Goal: Communication & Community: Answer question/provide support

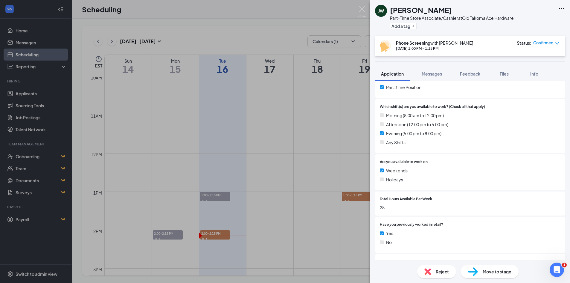
scroll to position [60, 0]
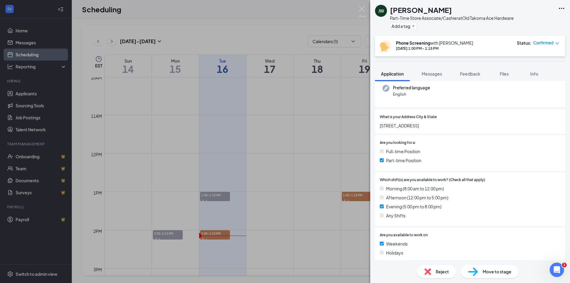
click at [216, 232] on div "[PERSON_NAME] White Part-Time Store Associate/Cashier at [GEOGRAPHIC_DATA] Ace …" at bounding box center [285, 141] width 570 height 283
click at [216, 234] on div "[PERSON_NAME] White Part-Time Store Associate/Cashier at [GEOGRAPHIC_DATA] Ace …" at bounding box center [285, 141] width 570 height 283
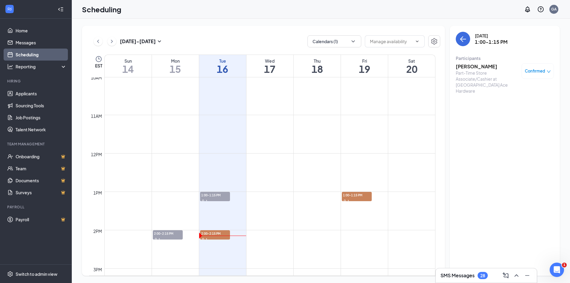
click at [221, 242] on td at bounding box center [269, 244] width 331 height 10
click at [220, 239] on td at bounding box center [269, 244] width 331 height 10
click at [200, 239] on td at bounding box center [269, 244] width 331 height 10
click at [203, 235] on span "2:00-2:15 PM" at bounding box center [215, 233] width 30 height 6
click at [474, 66] on h3 "Yacquub Nur" at bounding box center [487, 66] width 63 height 7
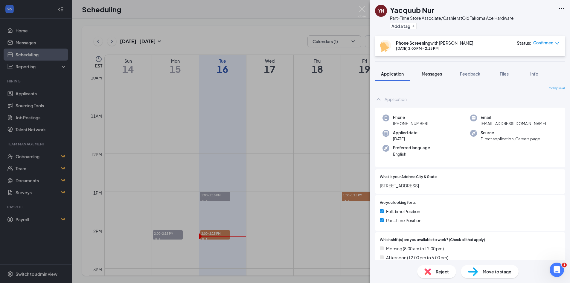
click at [433, 71] on div "Messages" at bounding box center [432, 74] width 20 height 6
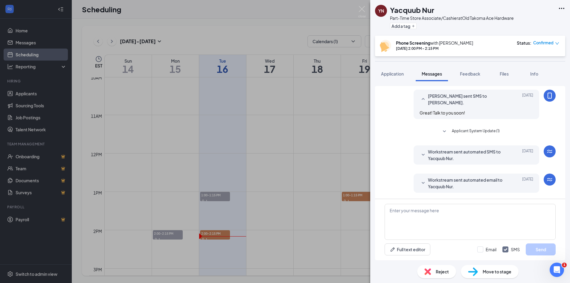
scroll to position [236, 0]
click at [355, 8] on div "YN Yacquub Nur Part-Time Store Associate/Cashier at [GEOGRAPHIC_DATA] Ace Hardw…" at bounding box center [285, 141] width 570 height 283
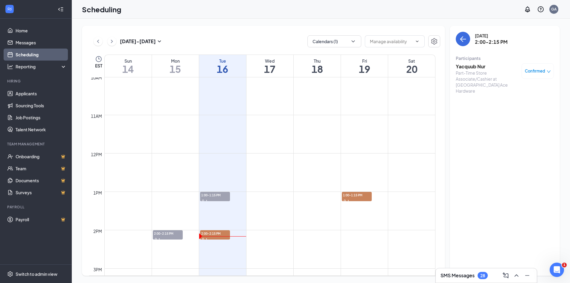
click at [480, 66] on h3 "Yacquub Nur" at bounding box center [487, 66] width 63 height 7
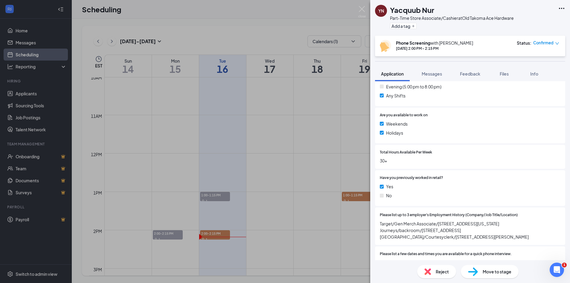
scroll to position [329, 0]
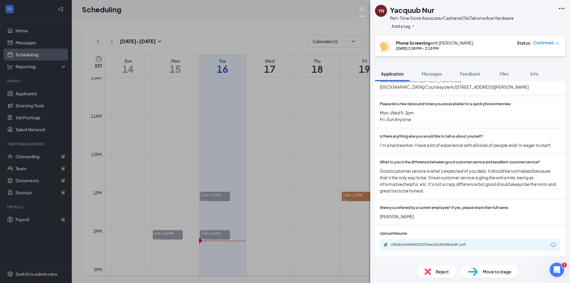
click at [364, 9] on img at bounding box center [362, 12] width 7 height 12
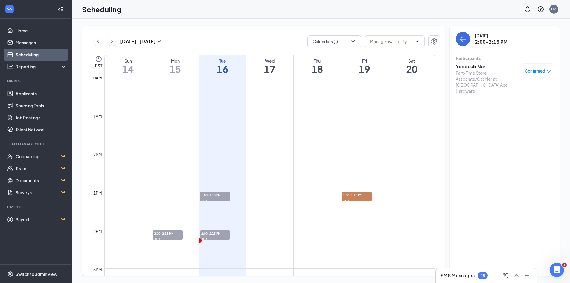
click at [485, 273] on div "28" at bounding box center [483, 275] width 5 height 5
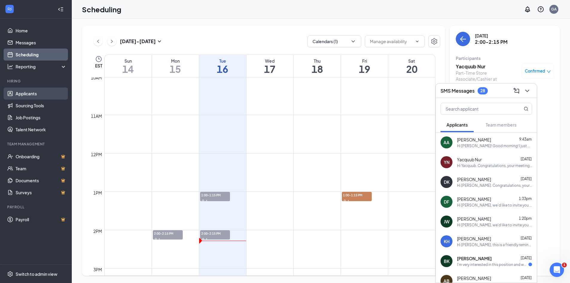
click at [28, 98] on link "Applicants" at bounding box center [41, 93] width 51 height 12
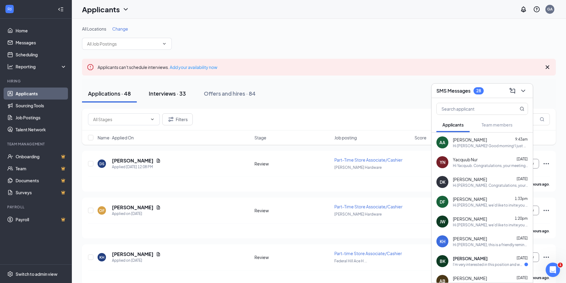
click at [170, 93] on div "Interviews · 33" at bounding box center [167, 92] width 37 height 7
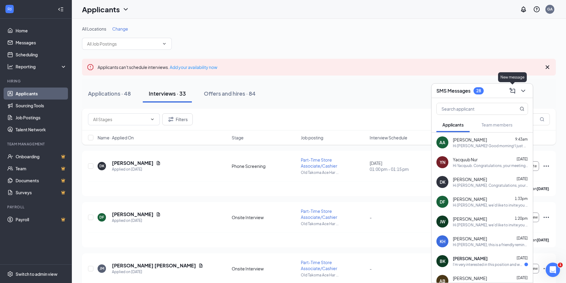
click at [524, 92] on icon "ChevronDown" at bounding box center [523, 90] width 7 height 7
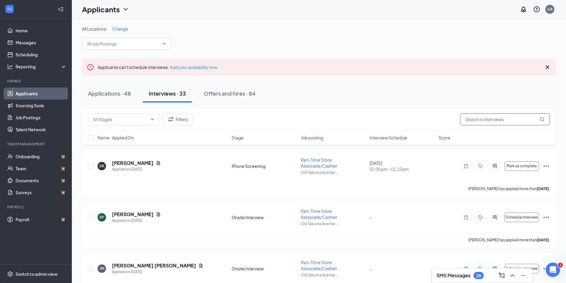
click at [494, 122] on input "text" at bounding box center [505, 119] width 90 height 12
type input "[PERSON_NAME]"
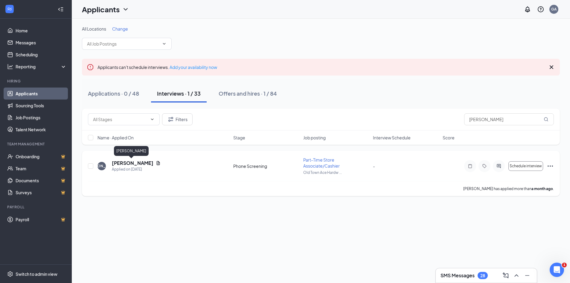
click at [126, 161] on h5 "[PERSON_NAME]" at bounding box center [133, 163] width 42 height 7
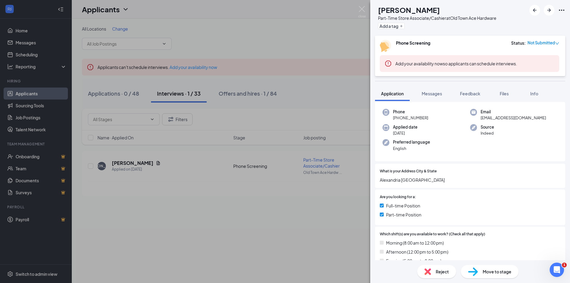
scroll to position [150, 0]
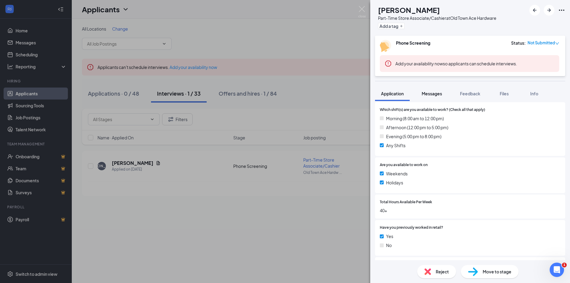
click at [442, 94] on span "Messages" at bounding box center [432, 93] width 20 height 5
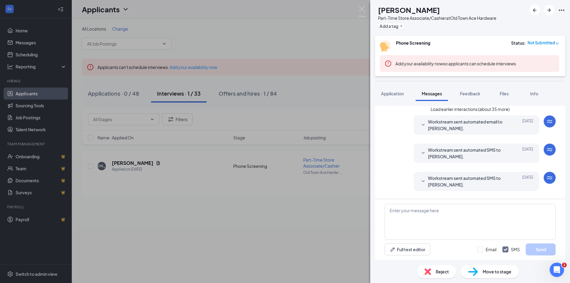
click at [456, 112] on button "Load earlier interactions (about 35 more)" at bounding box center [470, 109] width 79 height 7
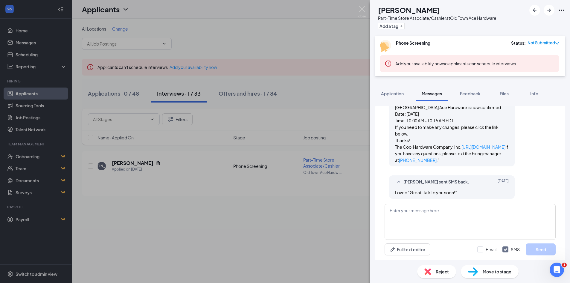
scroll to position [813, 0]
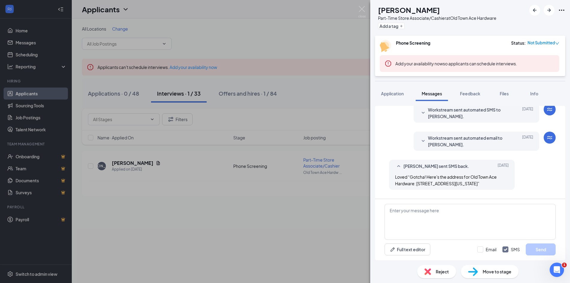
click at [400, 15] on h1 "[PERSON_NAME]" at bounding box center [409, 10] width 62 height 10
click at [400, 8] on h1 "[PERSON_NAME]" at bounding box center [409, 10] width 62 height 10
click at [362, 13] on img at bounding box center [362, 12] width 7 height 12
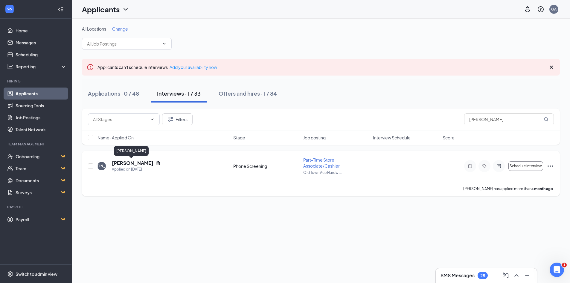
click at [137, 161] on h5 "[PERSON_NAME]" at bounding box center [133, 163] width 42 height 7
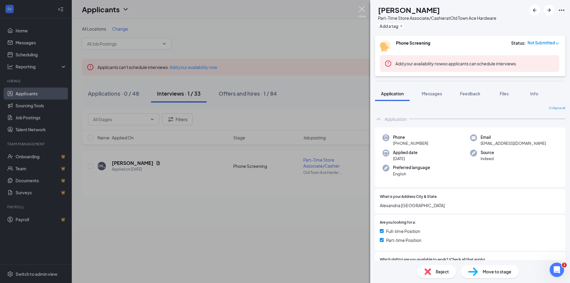
click at [363, 14] on img at bounding box center [362, 12] width 7 height 12
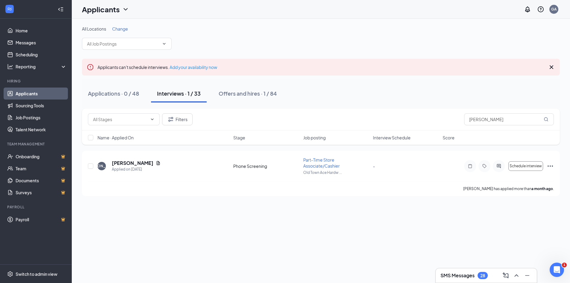
click at [478, 282] on div "SMS Messages 28" at bounding box center [486, 275] width 101 height 14
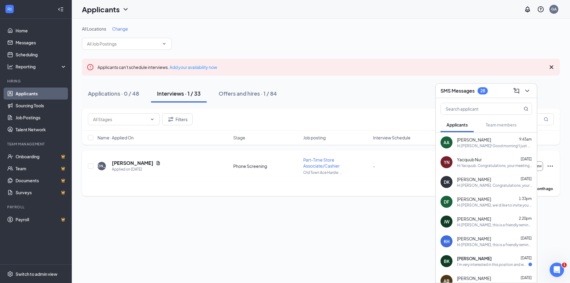
click at [321, 195] on div "[PERSON_NAME] has applied more than a month ago ." at bounding box center [321, 188] width 466 height 15
click at [527, 95] on button at bounding box center [528, 91] width 10 height 10
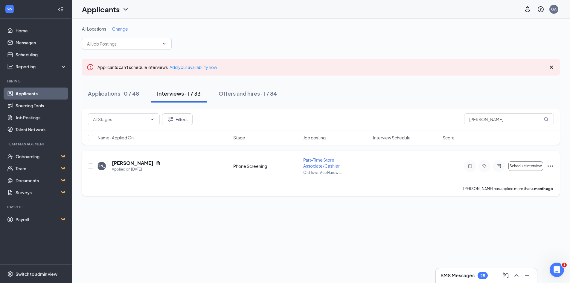
click at [502, 169] on div at bounding box center [499, 166] width 12 height 12
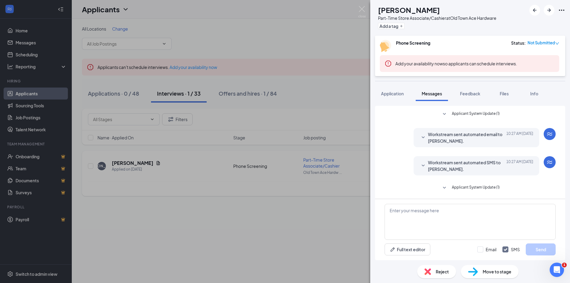
scroll to position [186, 0]
click at [461, 218] on textarea at bounding box center [470, 222] width 171 height 36
type textarea "Hi [PERSON_NAME]!"
click at [479, 251] on input "Email" at bounding box center [487, 249] width 19 height 6
checkbox input "true"
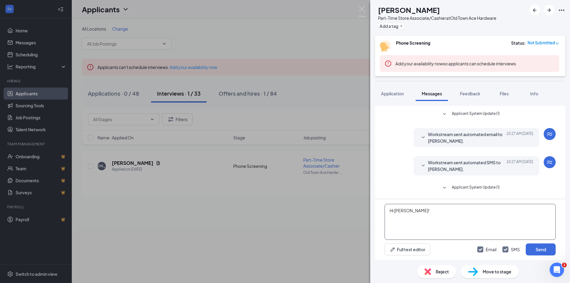
click at [448, 219] on textarea "Hi [PERSON_NAME]!" at bounding box center [470, 222] width 171 height 36
click at [428, 219] on textarea "Hi [PERSON_NAME]! I am checking in to see if you are still coming to your in-pe…" at bounding box center [470, 222] width 171 height 36
click at [494, 219] on textarea "Hi [PERSON_NAME]! I am checking in to see if you are still coming to your in-pe…" at bounding box center [470, 222] width 171 height 36
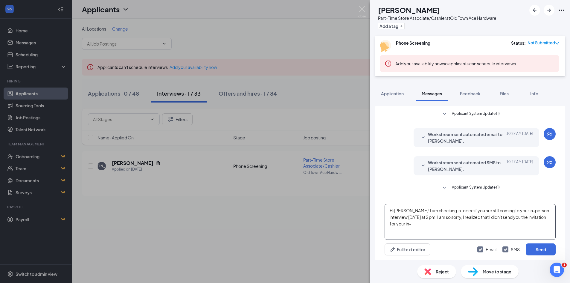
click at [480, 221] on textarea "Hi [PERSON_NAME]! I am checking in to see if you are still coming to your in-pe…" at bounding box center [470, 222] width 171 height 36
click at [419, 217] on textarea "Hi [PERSON_NAME]! I am checking in to see if you are still coming to your in-pe…" at bounding box center [470, 222] width 171 height 36
drag, startPoint x: 417, startPoint y: 216, endPoint x: 427, endPoint y: 223, distance: 12.0
click at [417, 216] on textarea "Hi [PERSON_NAME]! I am checking in to see if you are still coming to your in-pe…" at bounding box center [470, 222] width 171 height 36
click at [434, 221] on textarea "Hi [PERSON_NAME]! I am checking in to see if you are still coming to your in-pe…" at bounding box center [470, 222] width 171 height 36
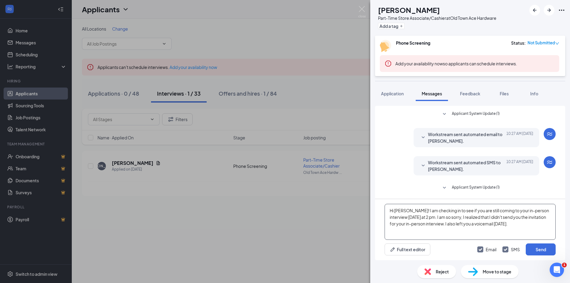
click at [415, 216] on textarea "Hi [PERSON_NAME]! I am checking in to see if you are still coming to your in-pe…" at bounding box center [470, 222] width 171 height 36
click at [416, 216] on textarea "Hi [PERSON_NAME]! I am checking in to see if you are still coming to your in-pe…" at bounding box center [470, 222] width 171 height 36
drag, startPoint x: 495, startPoint y: 223, endPoint x: 384, endPoint y: 207, distance: 112.3
click at [384, 207] on div "Hi [PERSON_NAME]! I am checking in to see if you are still coming to your in-pe…" at bounding box center [470, 229] width 190 height 61
click at [481, 184] on span "Applicant System Update (1)" at bounding box center [476, 187] width 48 height 7
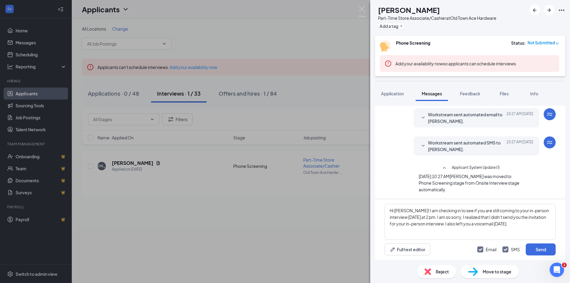
scroll to position [203, 0]
click at [503, 214] on textarea "Hi [PERSON_NAME]! I am checking in to see if you are still coming to your in-pe…" at bounding box center [470, 222] width 171 height 36
click at [502, 224] on textarea "Hi [PERSON_NAME]! I am checking in to see if you are still coming to your in-pe…" at bounding box center [470, 222] width 171 height 36
drag, startPoint x: 501, startPoint y: 224, endPoint x: 376, endPoint y: 207, distance: 126.4
click at [376, 207] on div "Hi [PERSON_NAME]! I am checking in to see if you are still coming to your in-pe…" at bounding box center [470, 229] width 190 height 61
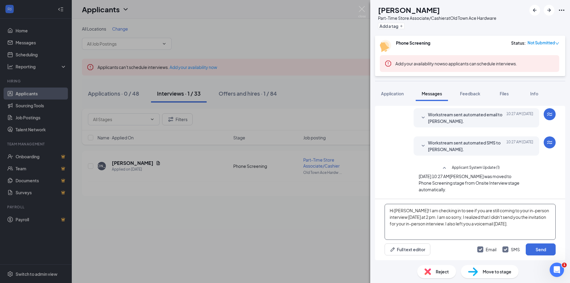
paste textarea "’m just checking in to see if you’re still coming to your in-person interview […"
type textarea "Hi [PERSON_NAME]! I’m just checking in to see if you’re still coming to your in…"
click at [543, 252] on button "Send" at bounding box center [541, 249] width 30 height 12
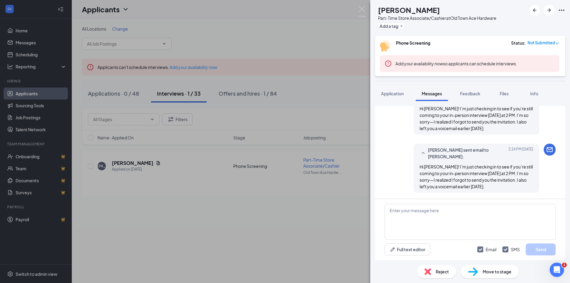
scroll to position [319, 0]
click at [363, 13] on img at bounding box center [362, 12] width 7 height 12
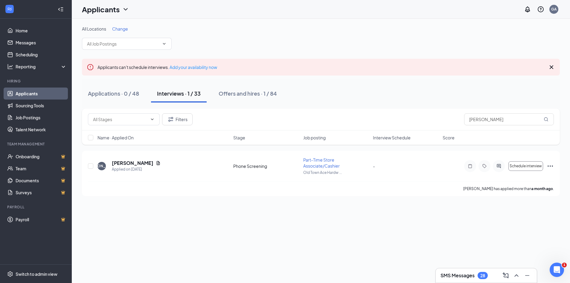
click at [460, 267] on div "All Locations Change Applicants can't schedule interviews. Add your availabilit…" at bounding box center [321, 151] width 499 height 264
click at [463, 270] on div "SMS Messages 28" at bounding box center [486, 275] width 101 height 14
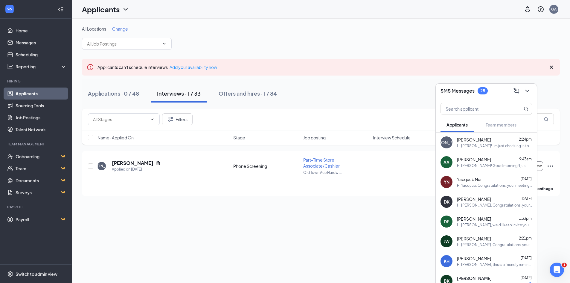
click at [527, 93] on icon "ChevronDown" at bounding box center [527, 90] width 7 height 7
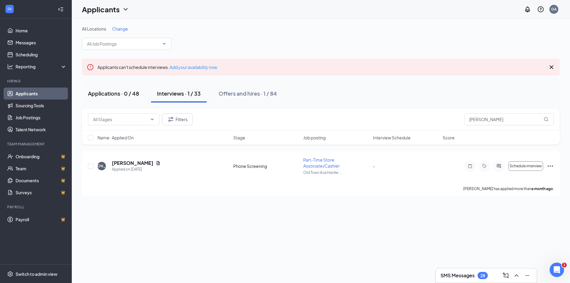
click at [126, 88] on button "Applications · 0 / 48" at bounding box center [113, 93] width 63 height 18
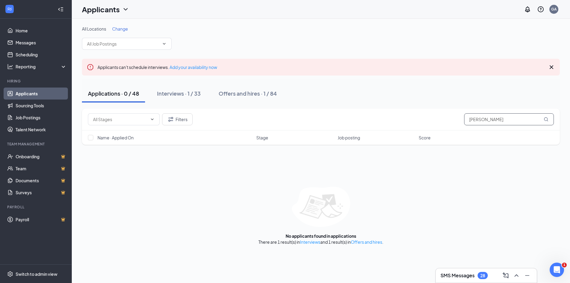
drag, startPoint x: 492, startPoint y: 122, endPoint x: 382, endPoint y: 116, distance: 110.6
click at [382, 116] on div "Filters [PERSON_NAME]" at bounding box center [321, 119] width 466 height 12
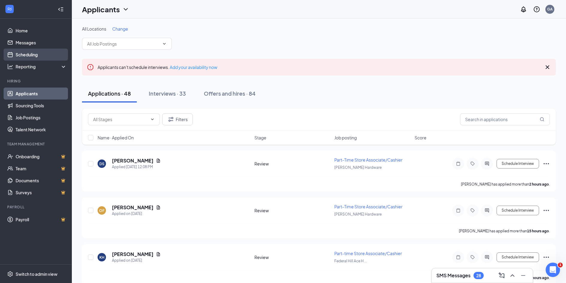
click at [25, 57] on link "Scheduling" at bounding box center [41, 54] width 51 height 12
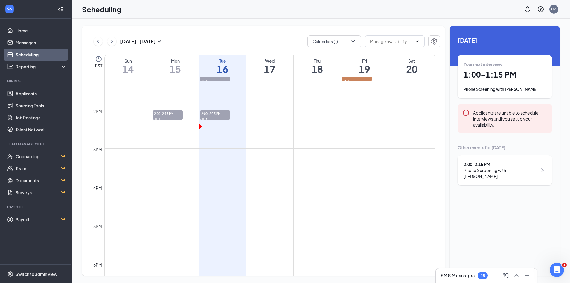
scroll to position [384, 0]
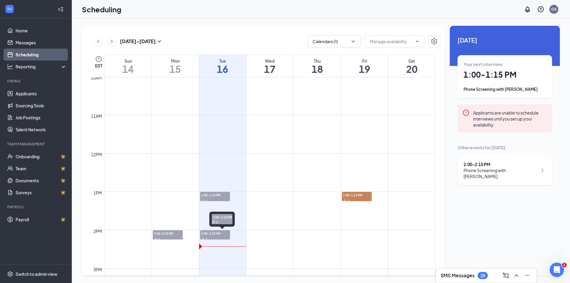
click at [219, 235] on span "2:00-2:15 PM" at bounding box center [215, 233] width 30 height 6
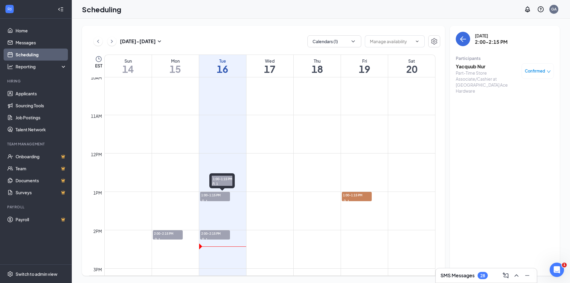
click at [206, 194] on span "1:00-1:15 PM" at bounding box center [215, 195] width 30 height 6
click at [463, 62] on div "Jaden White Part-Time Store Associate/Cashier at [GEOGRAPHIC_DATA] Ace Hardware…" at bounding box center [505, 78] width 98 height 35
click at [466, 65] on h3 "[PERSON_NAME]" at bounding box center [487, 66] width 63 height 7
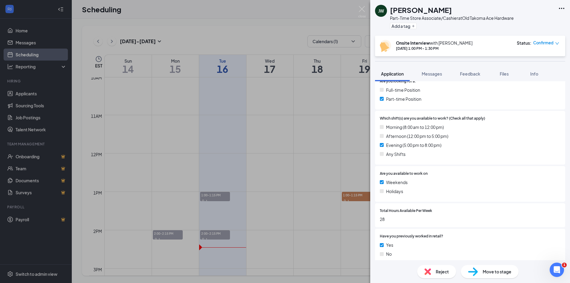
scroll to position [120, 0]
click at [275, 268] on div "[PERSON_NAME] White Part-Time Store Associate/Cashier at [GEOGRAPHIC_DATA] Ace …" at bounding box center [285, 141] width 570 height 283
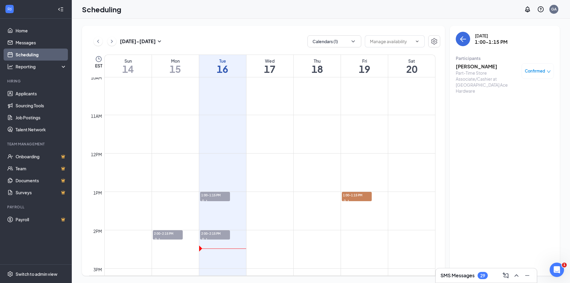
click at [177, 239] on div "1" at bounding box center [168, 239] width 30 height 6
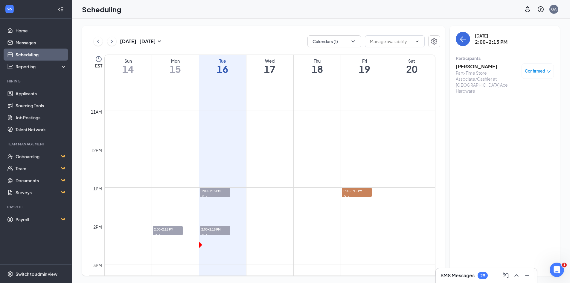
scroll to position [384, 0]
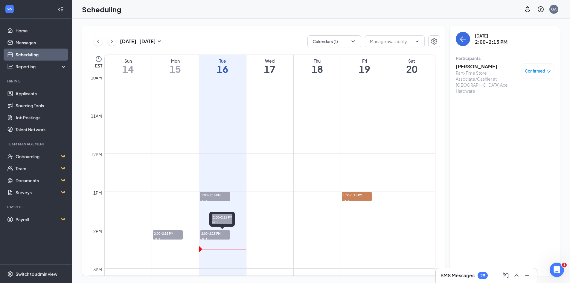
click at [222, 232] on span "2:00-2:15 PM" at bounding box center [215, 233] width 30 height 6
click at [475, 274] on h3 "SMS Messages" at bounding box center [458, 275] width 34 height 7
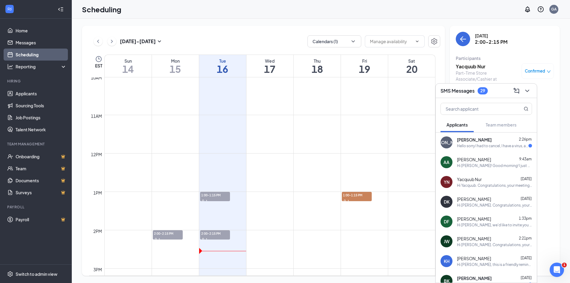
click at [480, 144] on div "Hello sorry I had to cancel, I have a virus, and I left a message when I cancel…" at bounding box center [493, 145] width 72 height 5
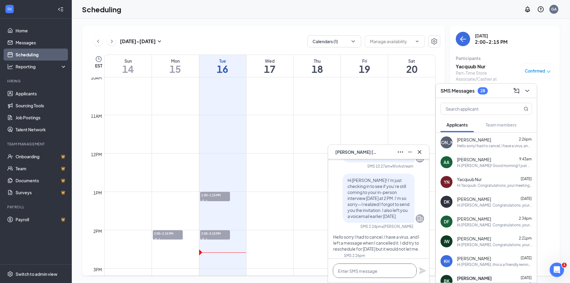
click at [389, 267] on textarea at bounding box center [375, 270] width 84 height 14
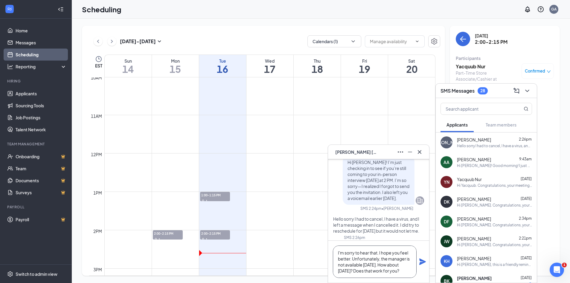
click at [356, 271] on textarea "I'm sorry to hear that. I hope you feel better. Unfortunately, the manager is n…" at bounding box center [375, 261] width 84 height 32
type textarea "I'm sorry to hear that. I hope you feel better. Unfortunately, the manager is n…"
click at [421, 263] on icon "Plane" at bounding box center [423, 261] width 7 height 7
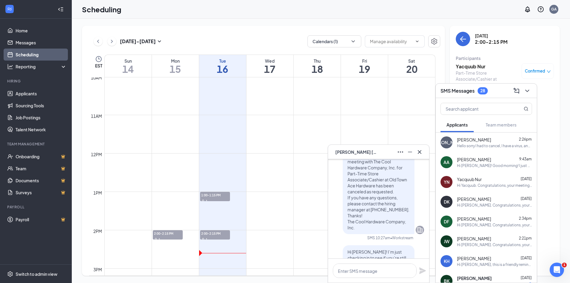
scroll to position [0, 0]
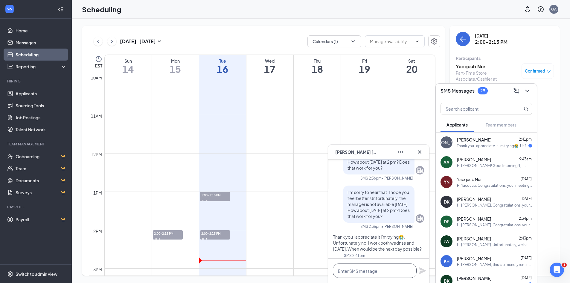
click at [358, 274] on textarea at bounding box center [375, 270] width 84 height 14
type textarea "H"
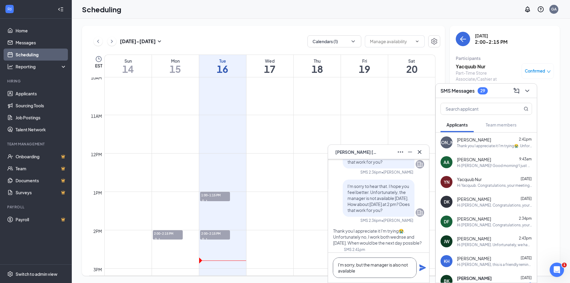
click at [371, 273] on textarea "I'm sorry, but the manager is also not available" at bounding box center [375, 267] width 84 height 20
type textarea "I'm sorry, but the manager is also not available [DATE]."
click at [420, 266] on icon "Plane" at bounding box center [423, 267] width 7 height 7
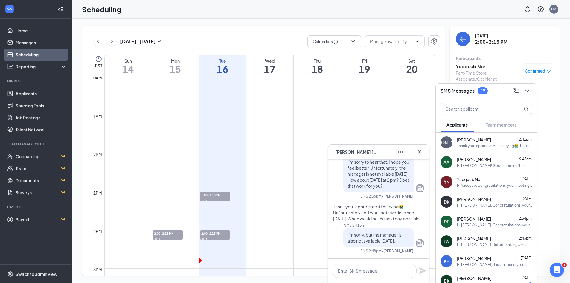
scroll to position [0, 0]
click at [419, 157] on div "[PERSON_NAME] [PERSON_NAME]" at bounding box center [378, 152] width 101 height 14
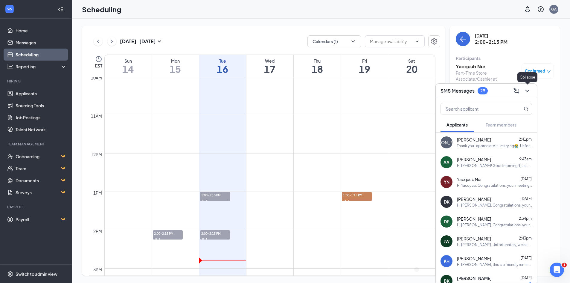
click at [529, 94] on icon "ChevronDown" at bounding box center [527, 90] width 7 height 7
